Goal: Transaction & Acquisition: Download file/media

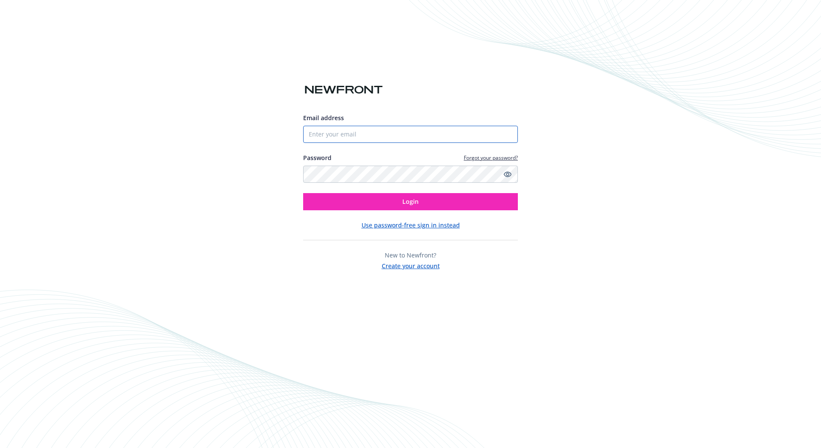
click at [418, 132] on input "Email address" at bounding box center [410, 134] width 215 height 17
type input "[EMAIL_ADDRESS][DOMAIN_NAME]"
click at [486, 201] on button "Login" at bounding box center [410, 201] width 215 height 17
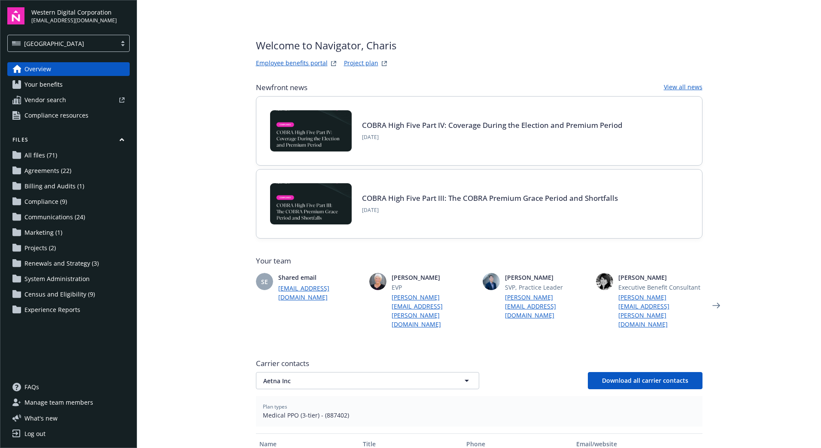
click at [58, 215] on span "Communications (24)" at bounding box center [54, 217] width 61 height 14
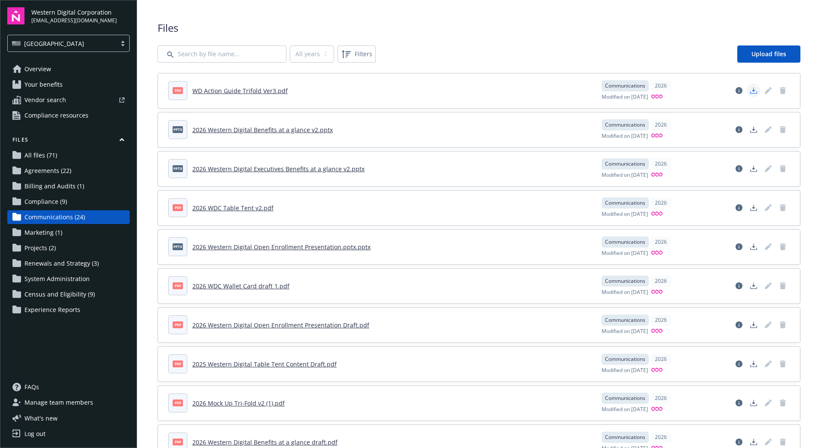
click at [750, 88] on icon "Download document" at bounding box center [753, 90] width 7 height 7
click at [750, 127] on icon "Download document" at bounding box center [753, 129] width 7 height 7
click at [750, 167] on icon "Download document" at bounding box center [753, 168] width 7 height 7
click at [752, 208] on polygon "Download document" at bounding box center [753, 207] width 3 height 5
click at [750, 245] on icon "Download document" at bounding box center [753, 246] width 7 height 7
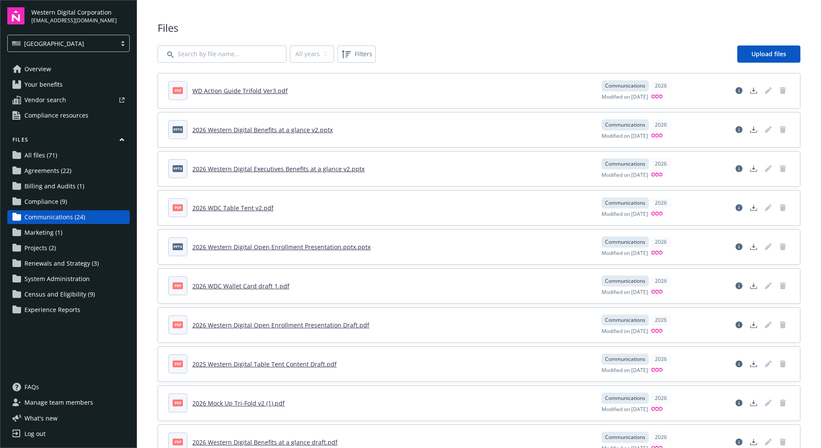
click at [269, 284] on link "2026 WDC Wallet Card draft 1.pdf" at bounding box center [240, 286] width 97 height 8
